Goal: Transaction & Acquisition: Download file/media

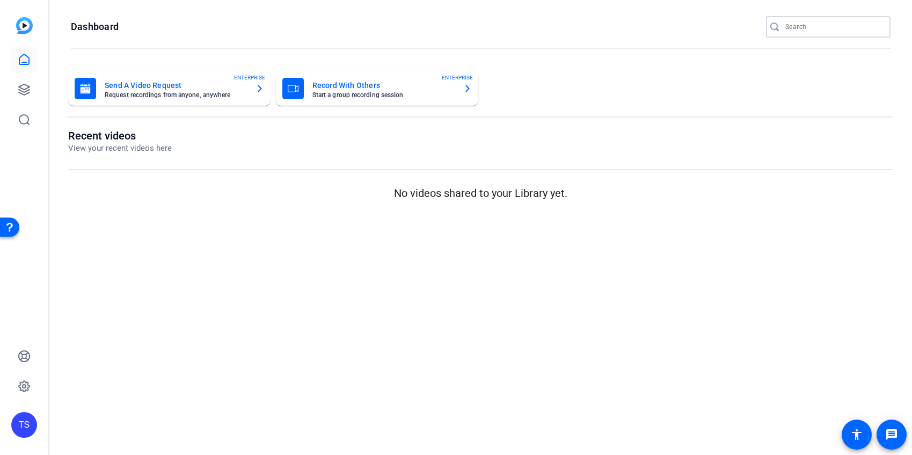
click at [807, 30] on input "Search" at bounding box center [833, 26] width 97 height 13
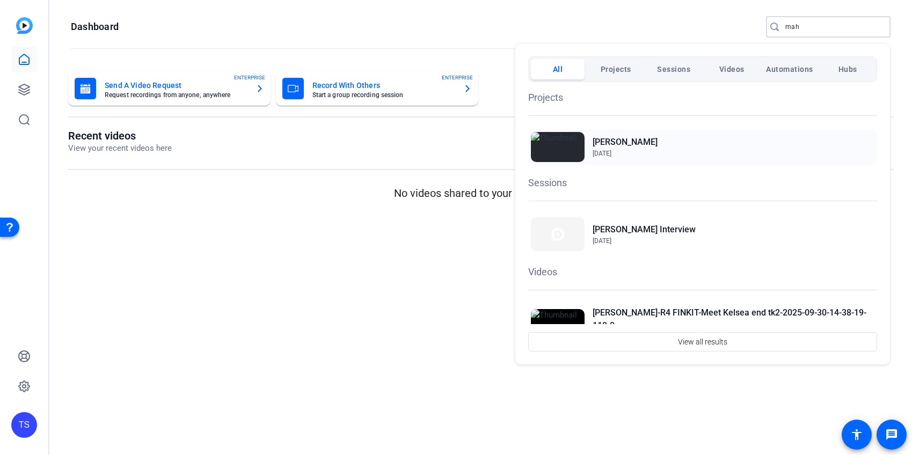
type input "mah"
click at [705, 137] on div "[PERSON_NAME][DATE]" at bounding box center [702, 146] width 349 height 35
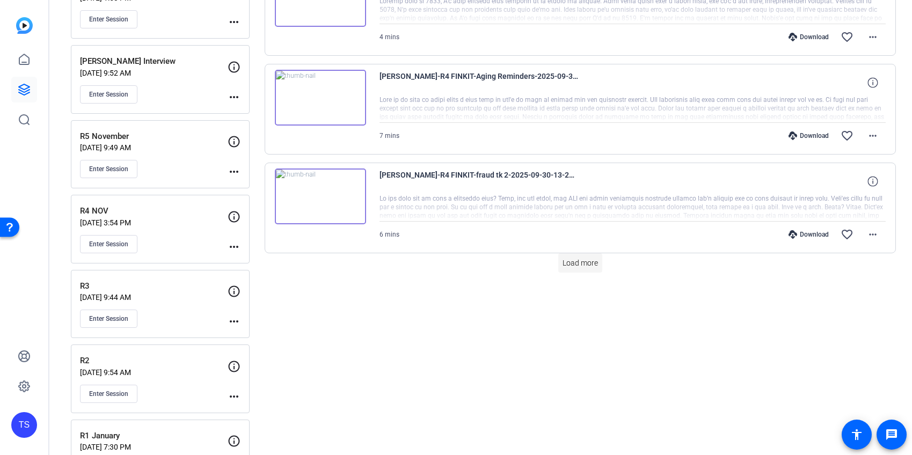
scroll to position [869, 0]
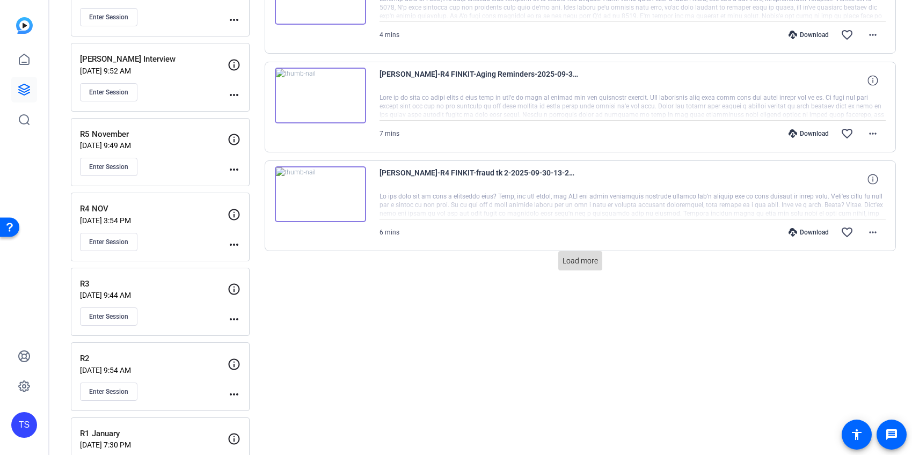
click at [596, 264] on span "Load more" at bounding box center [579, 260] width 35 height 11
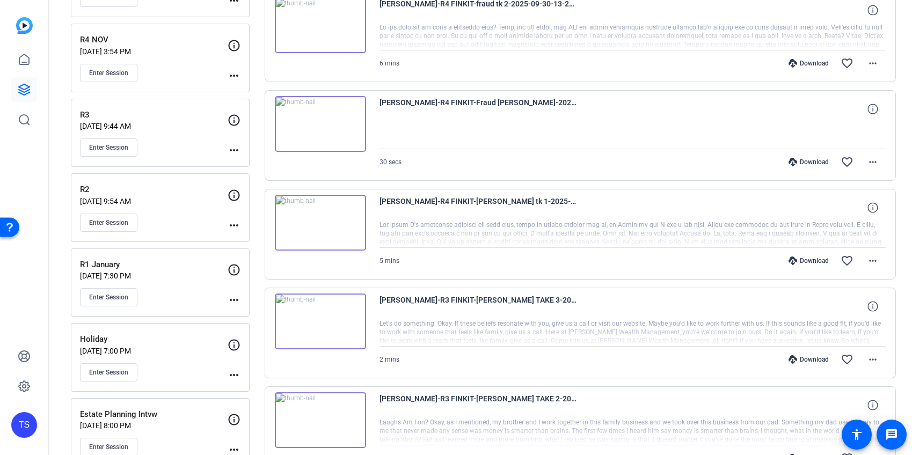
scroll to position [1040, 0]
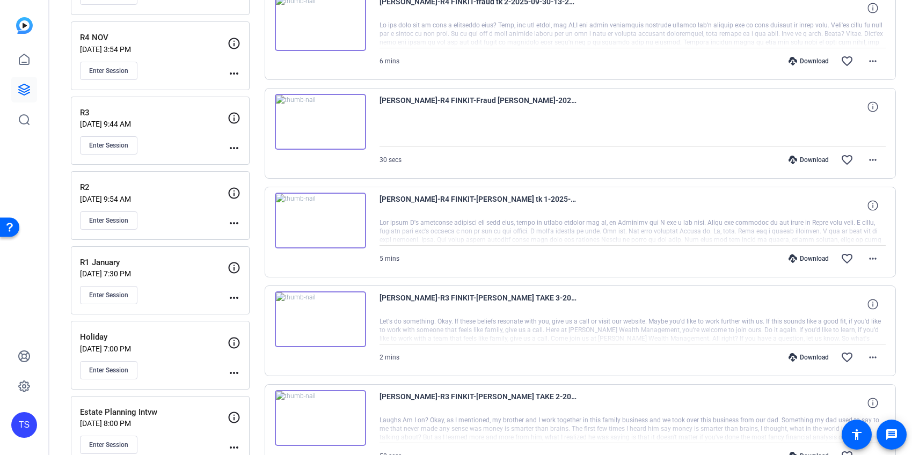
click at [813, 256] on div "Download" at bounding box center [808, 258] width 51 height 9
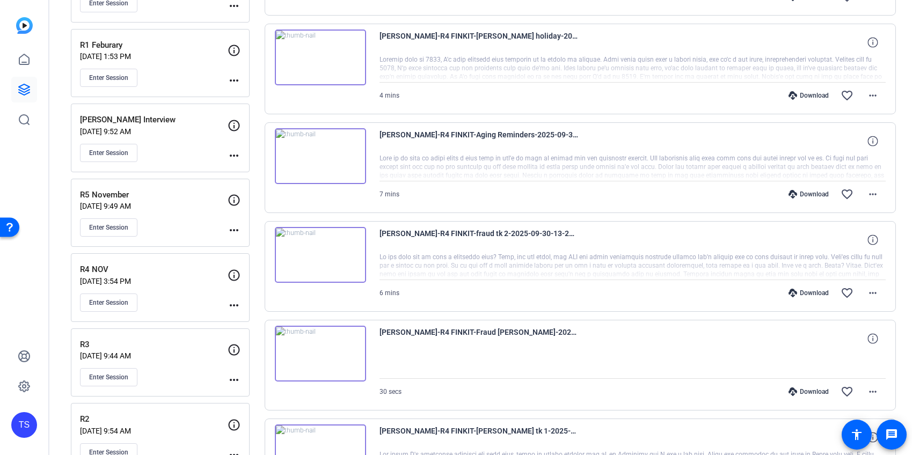
scroll to position [801, 0]
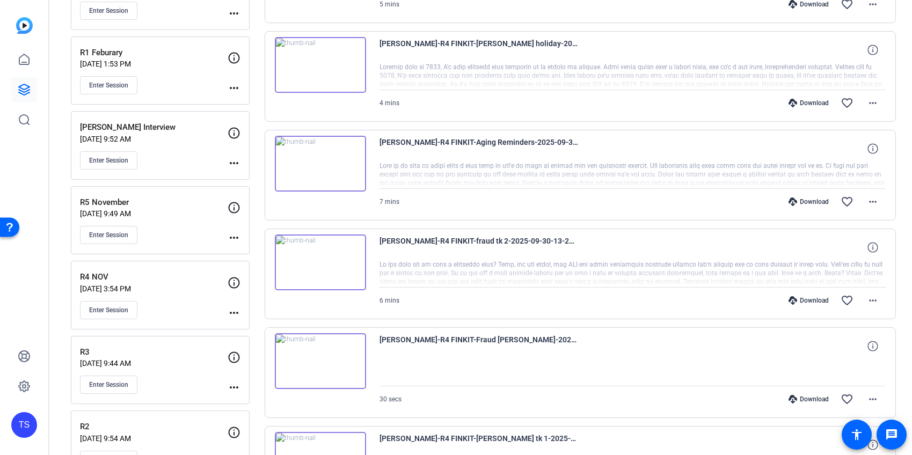
click at [807, 99] on div "Download" at bounding box center [808, 103] width 51 height 9
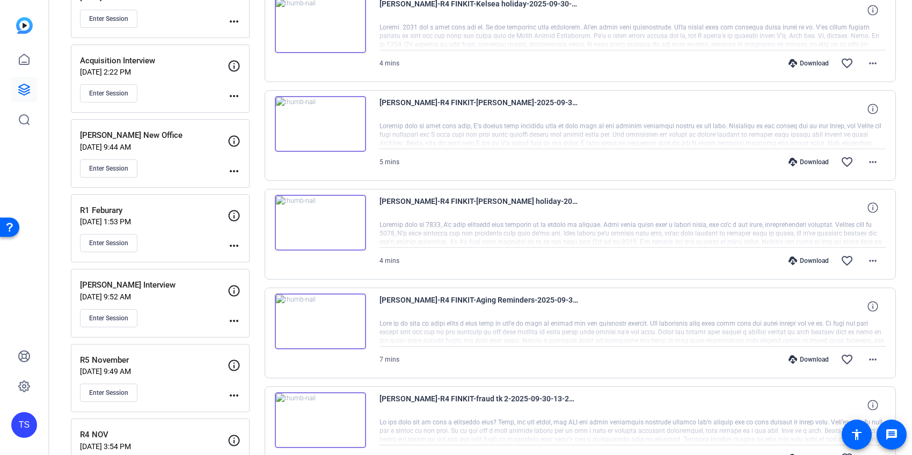
scroll to position [642, 0]
click at [808, 161] on div "Download" at bounding box center [808, 163] width 51 height 9
click at [805, 64] on div "Download" at bounding box center [808, 64] width 51 height 9
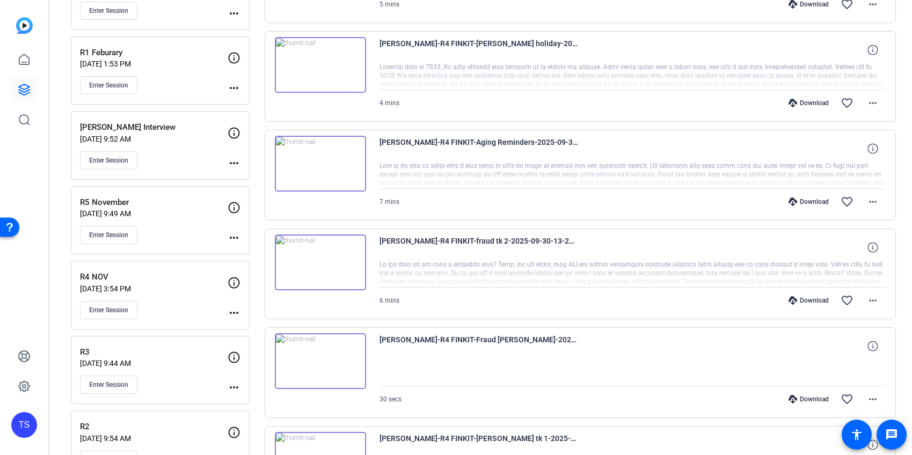
scroll to position [800, 0]
click at [807, 300] on div "Download" at bounding box center [808, 301] width 51 height 9
click at [805, 201] on div "Download" at bounding box center [808, 203] width 51 height 9
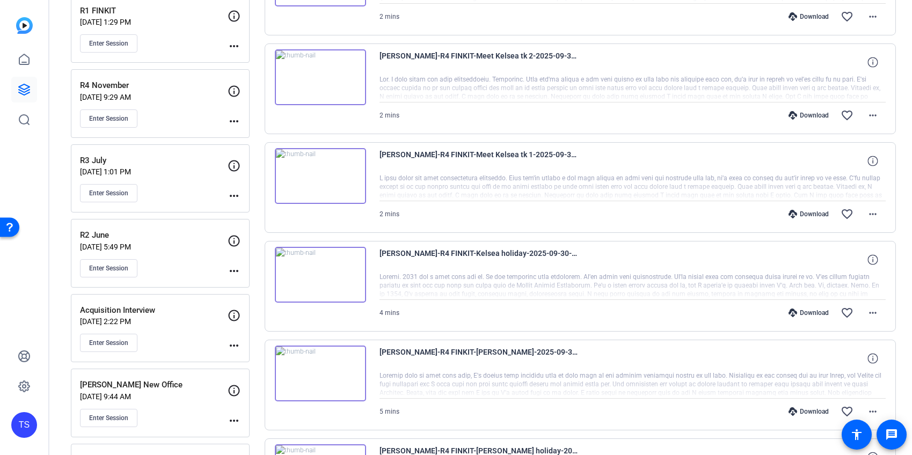
scroll to position [366, 0]
